Goal: Task Accomplishment & Management: Use online tool/utility

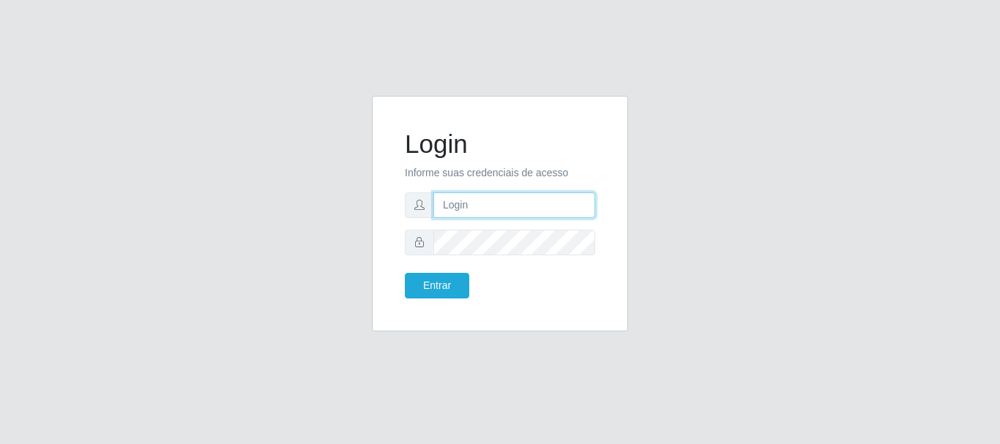
click at [463, 201] on input "text" at bounding box center [514, 206] width 162 height 26
type input "Ubiratan@confglacer"
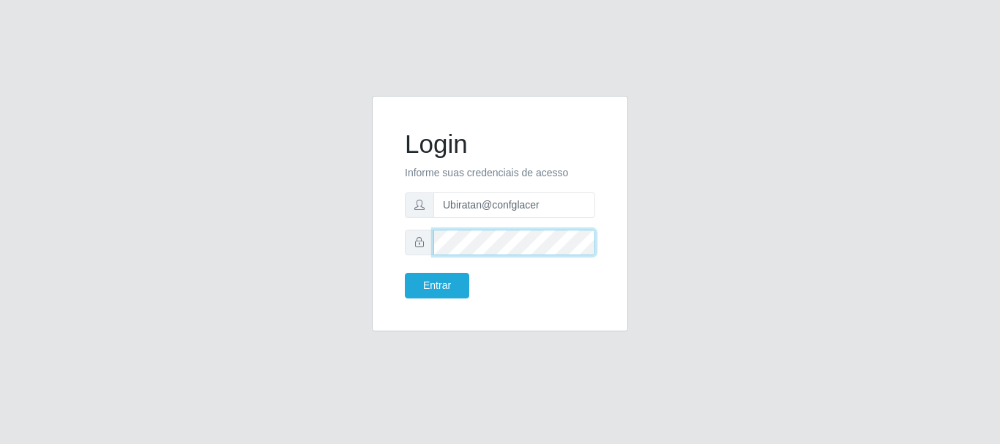
click at [405, 273] on button "Entrar" at bounding box center [437, 286] width 64 height 26
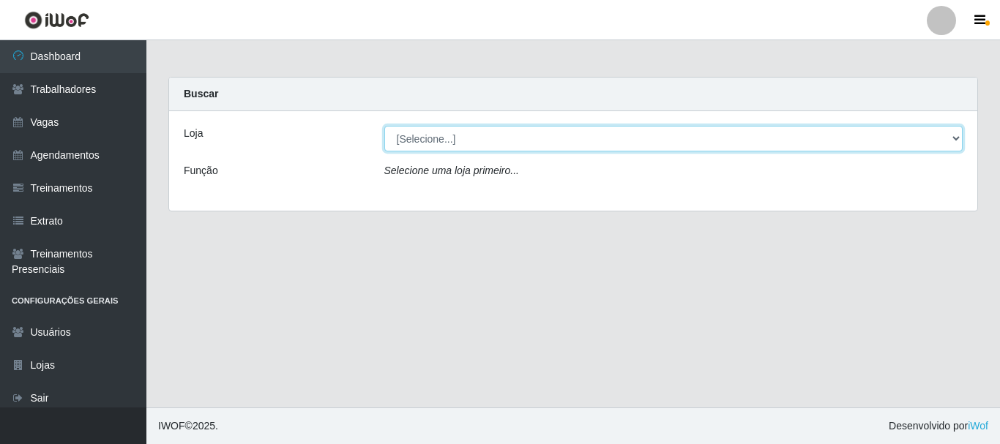
click at [464, 133] on select "[Selecione...] Glace Real Confeitaria" at bounding box center [673, 139] width 579 height 26
select select "445"
click at [384, 126] on select "[Selecione...] Glace Real Confeitaria" at bounding box center [673, 139] width 579 height 26
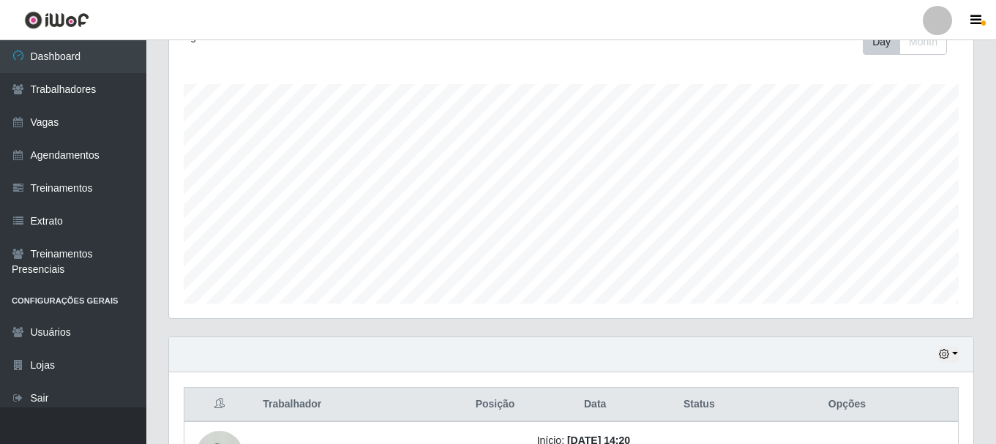
scroll to position [332, 0]
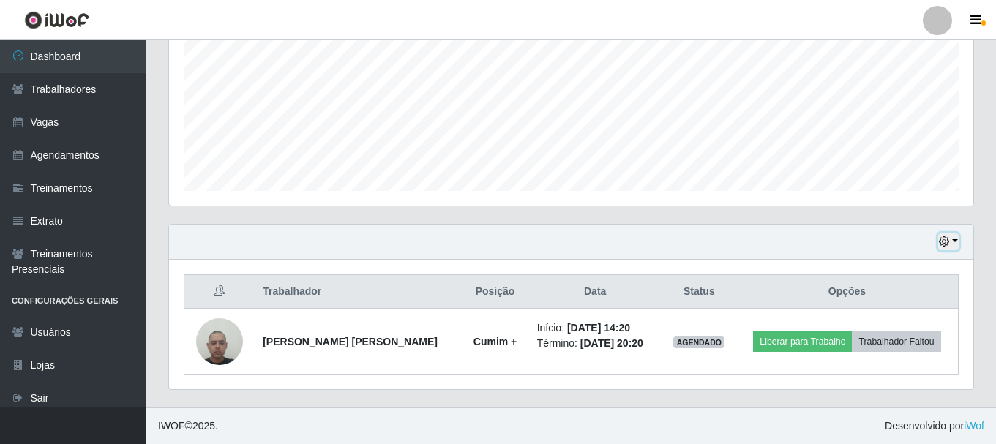
click at [955, 243] on button "button" at bounding box center [949, 242] width 20 height 17
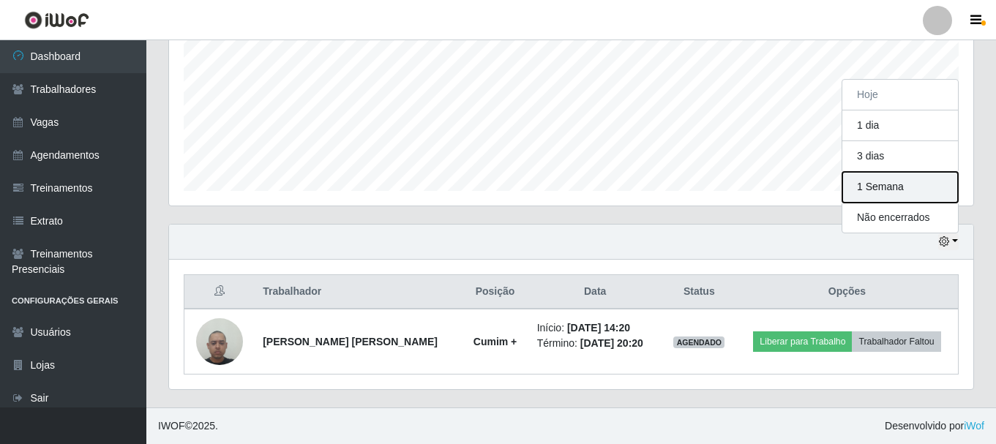
click at [890, 200] on button "1 Semana" at bounding box center [901, 187] width 116 height 31
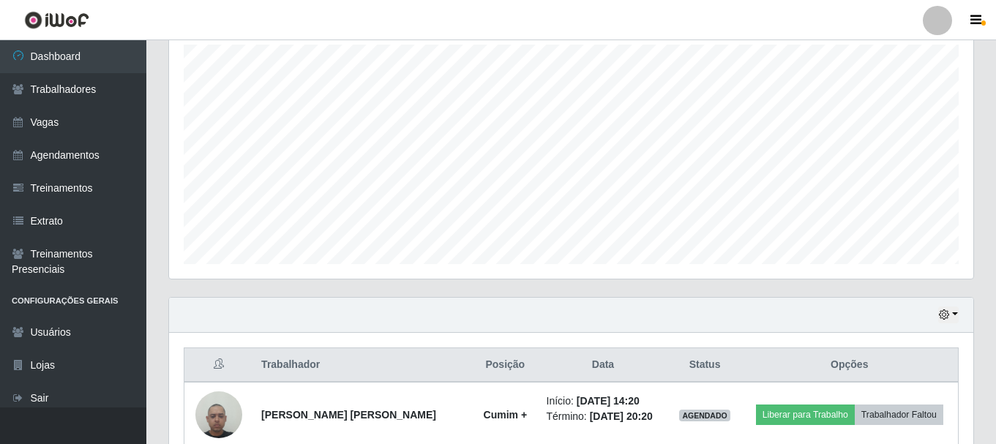
scroll to position [113, 0]
